Goal: Navigation & Orientation: Go to known website

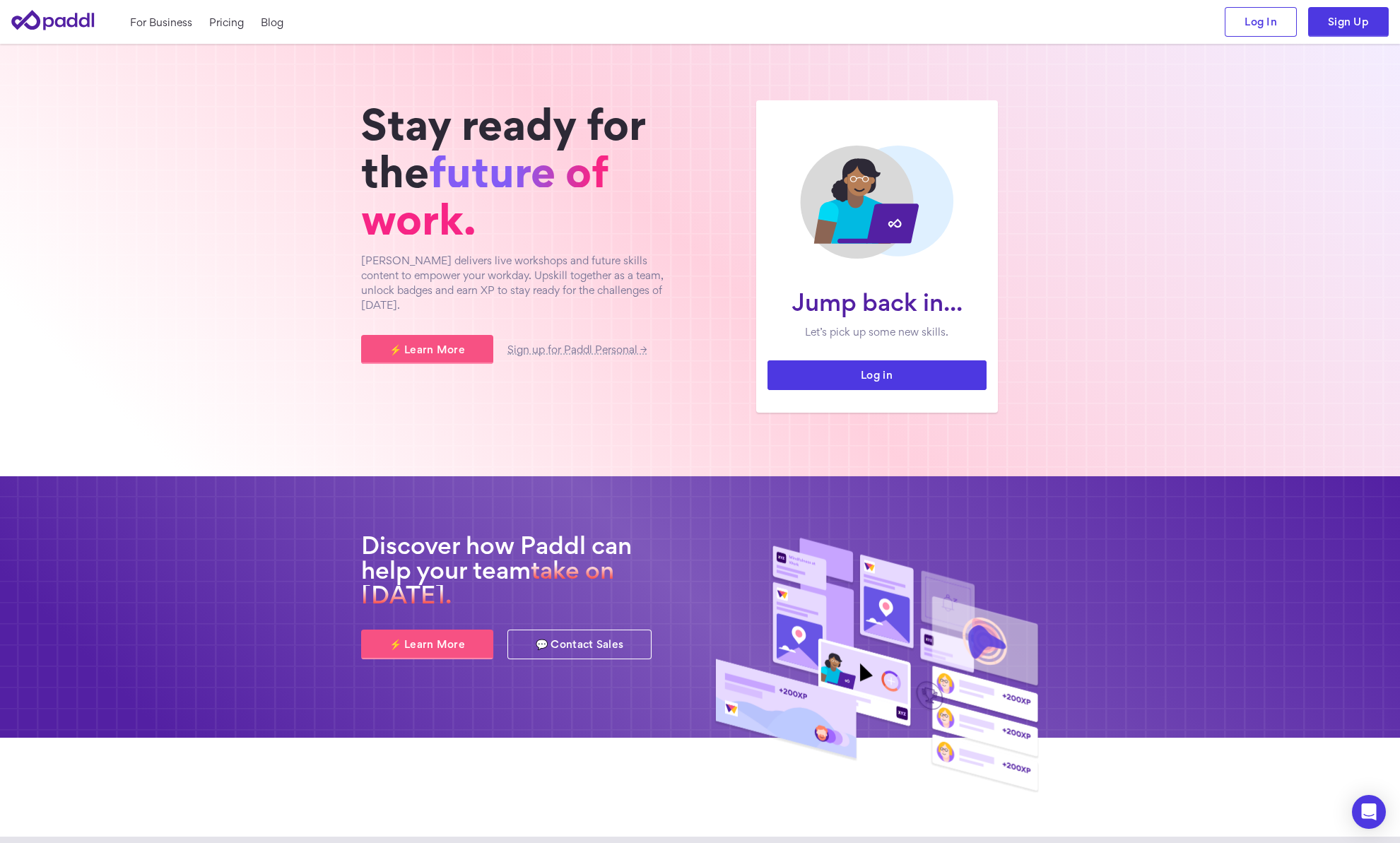
click at [868, 380] on link "Log in" at bounding box center [876, 375] width 219 height 30
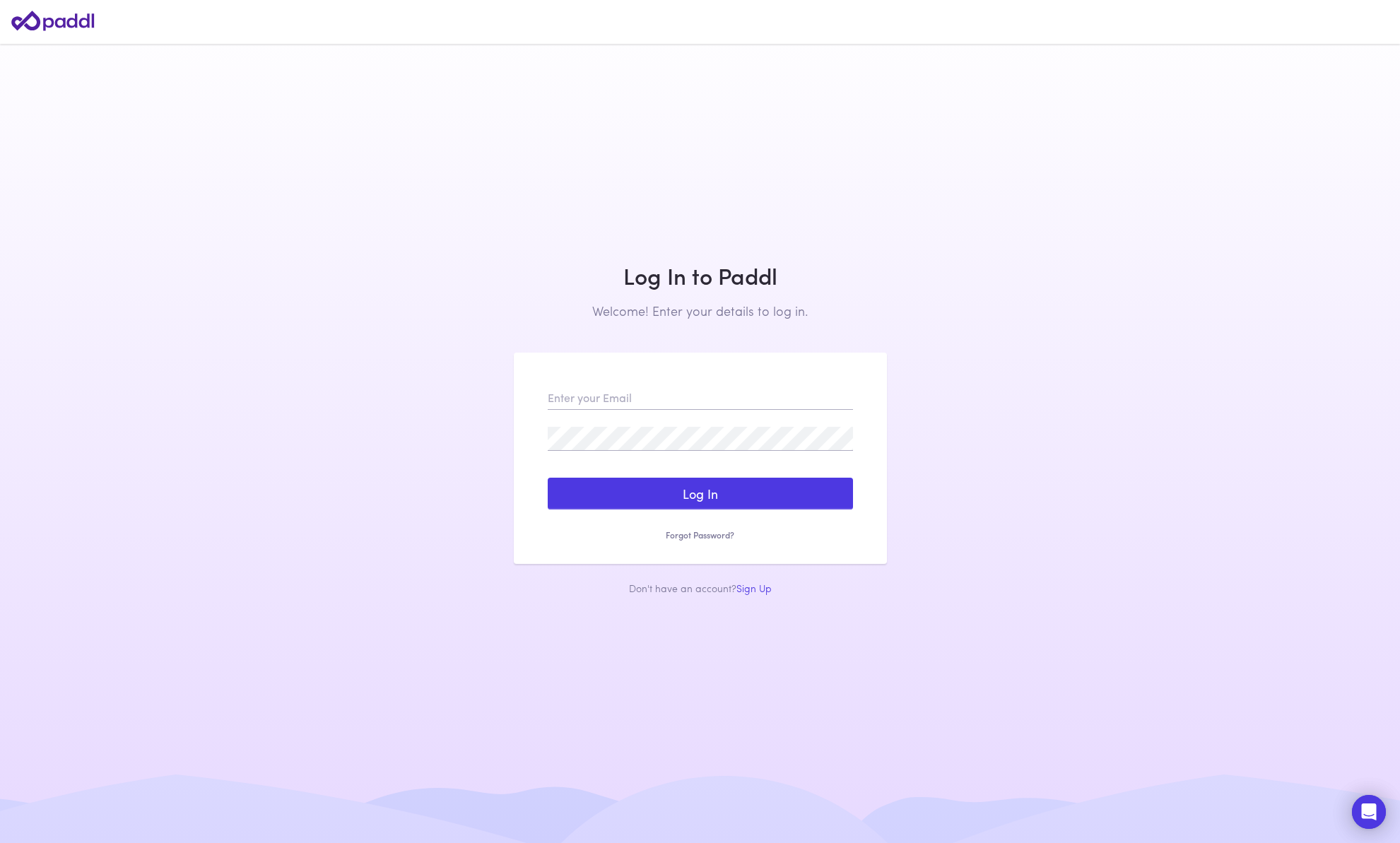
click at [0, 842] on com-1password-button at bounding box center [0, 843] width 0 height 0
type input "cs@paddl.com"
